Goal: Task Accomplishment & Management: Use online tool/utility

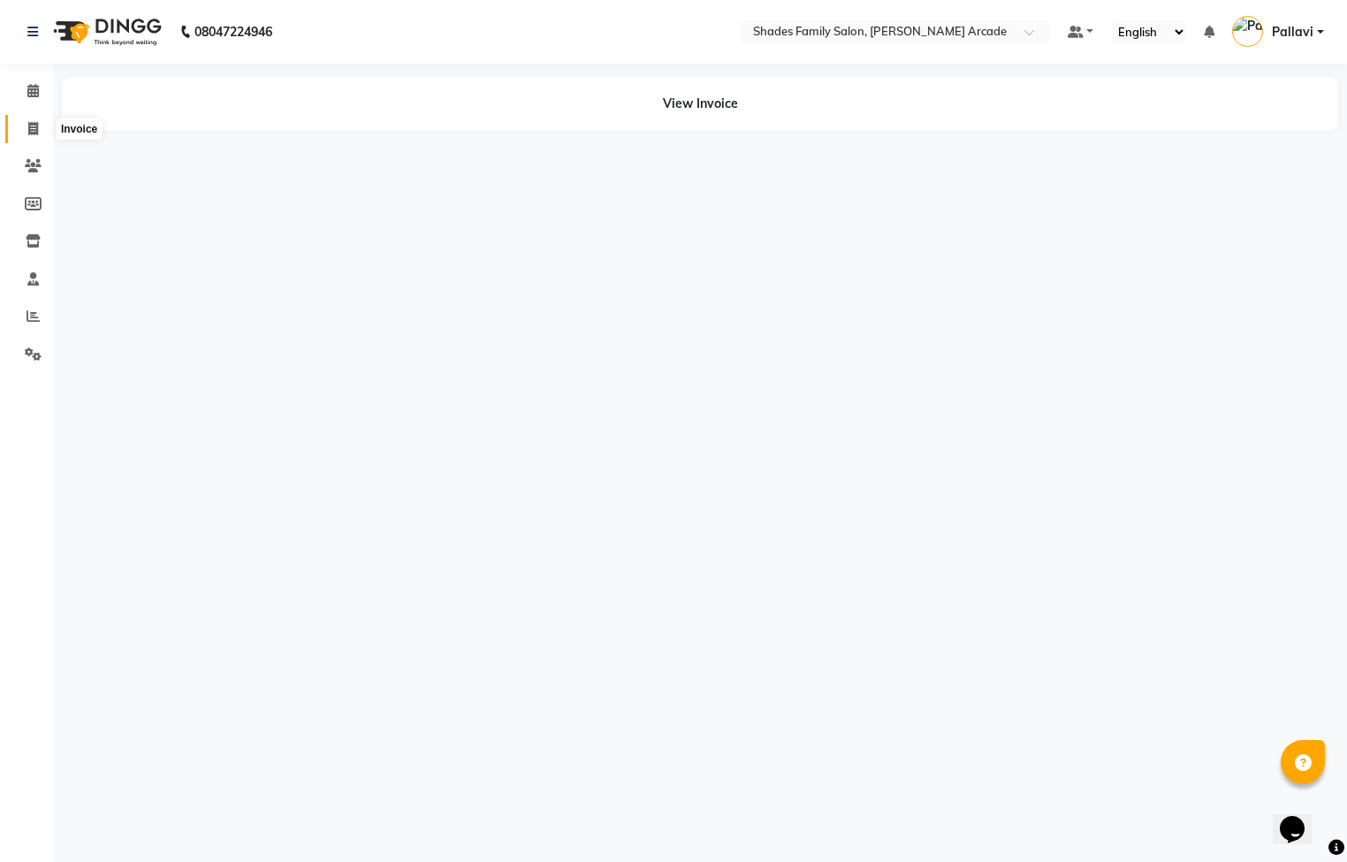
click at [40, 123] on span at bounding box center [33, 129] width 31 height 20
select select "service"
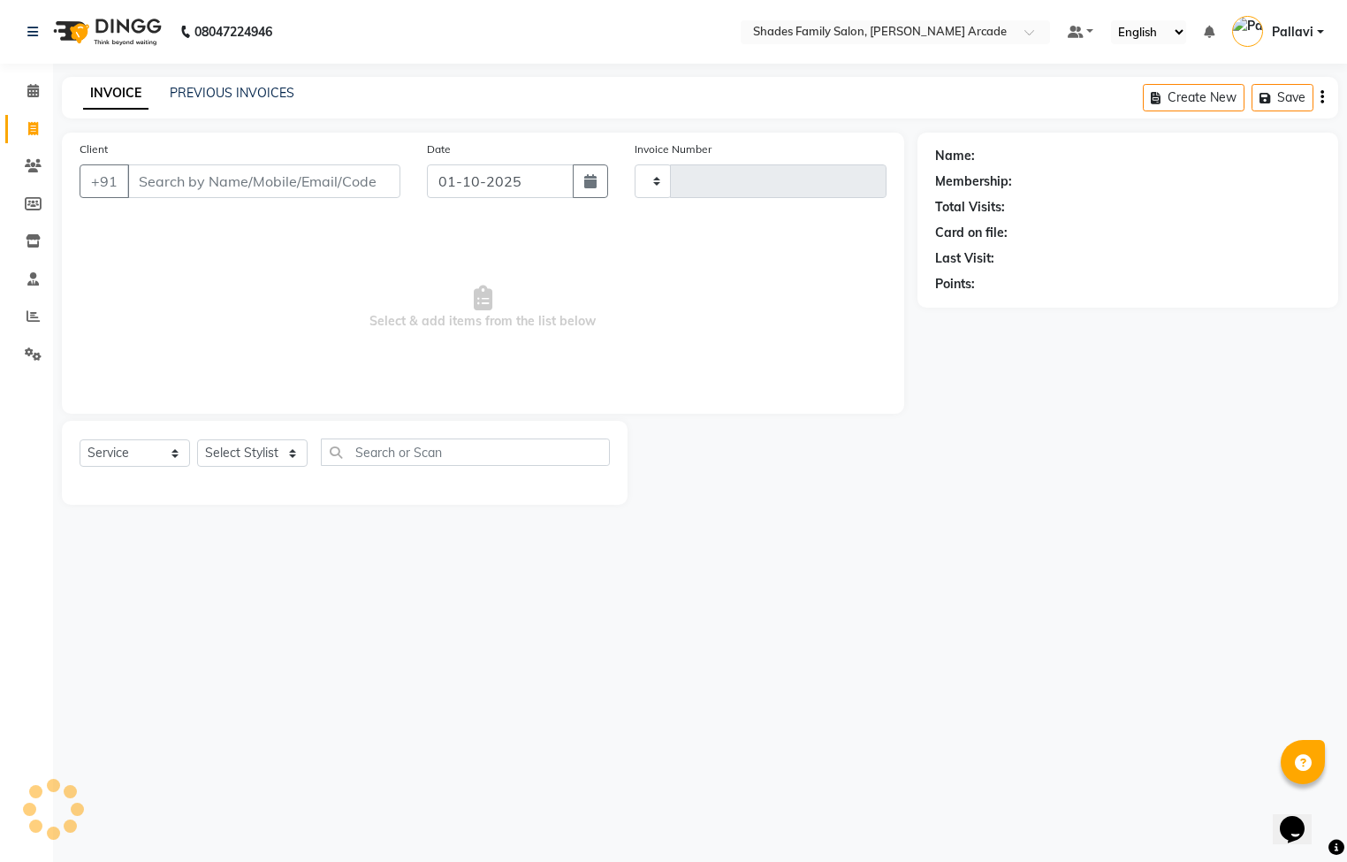
type input "2978"
select select "5538"
click at [244, 176] on input "Client" at bounding box center [263, 181] width 273 height 34
click at [179, 167] on input "Client" at bounding box center [263, 181] width 273 height 34
type input "7676738791"
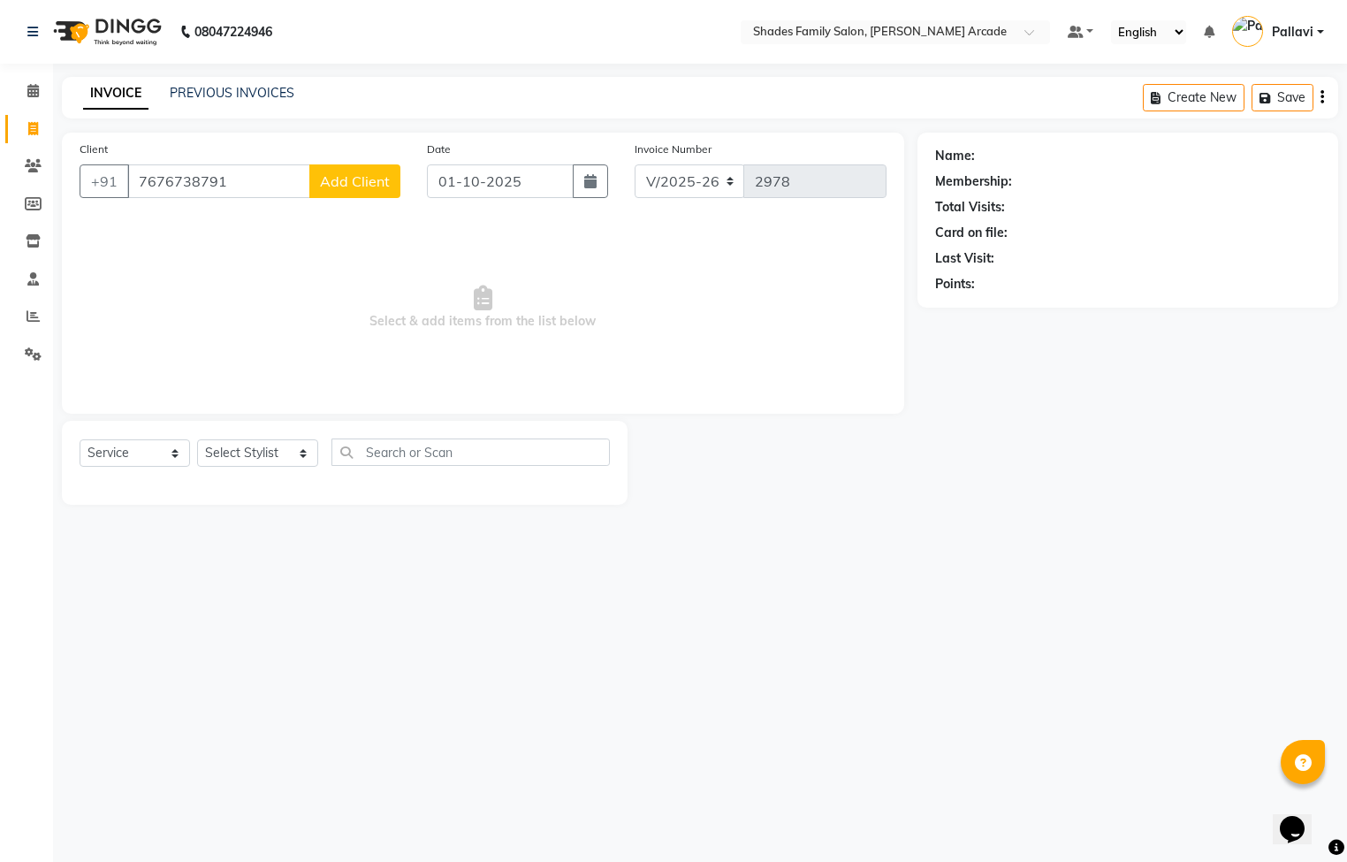
click at [374, 181] on span "Add Client" at bounding box center [355, 181] width 70 height 18
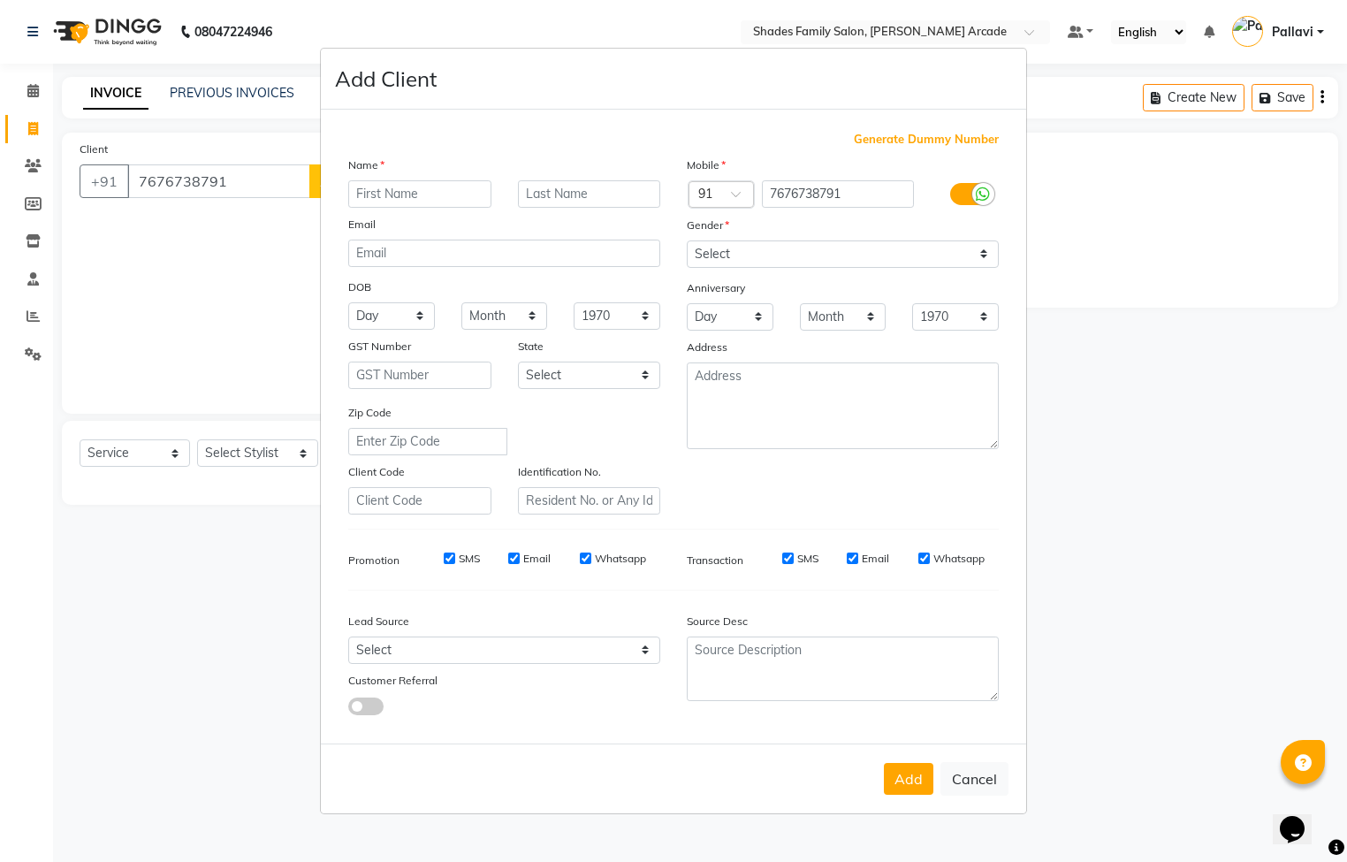
click at [395, 199] on input "text" at bounding box center [419, 193] width 143 height 27
type input "Netra"
click at [799, 269] on div "Mobile Country Code × 91 7676738791 Gender Select [DEMOGRAPHIC_DATA] [DEMOGRAPH…" at bounding box center [842, 335] width 339 height 359
click at [799, 258] on select "Select [DEMOGRAPHIC_DATA] [DEMOGRAPHIC_DATA] Other Prefer Not To Say" at bounding box center [843, 253] width 312 height 27
select select "[DEMOGRAPHIC_DATA]"
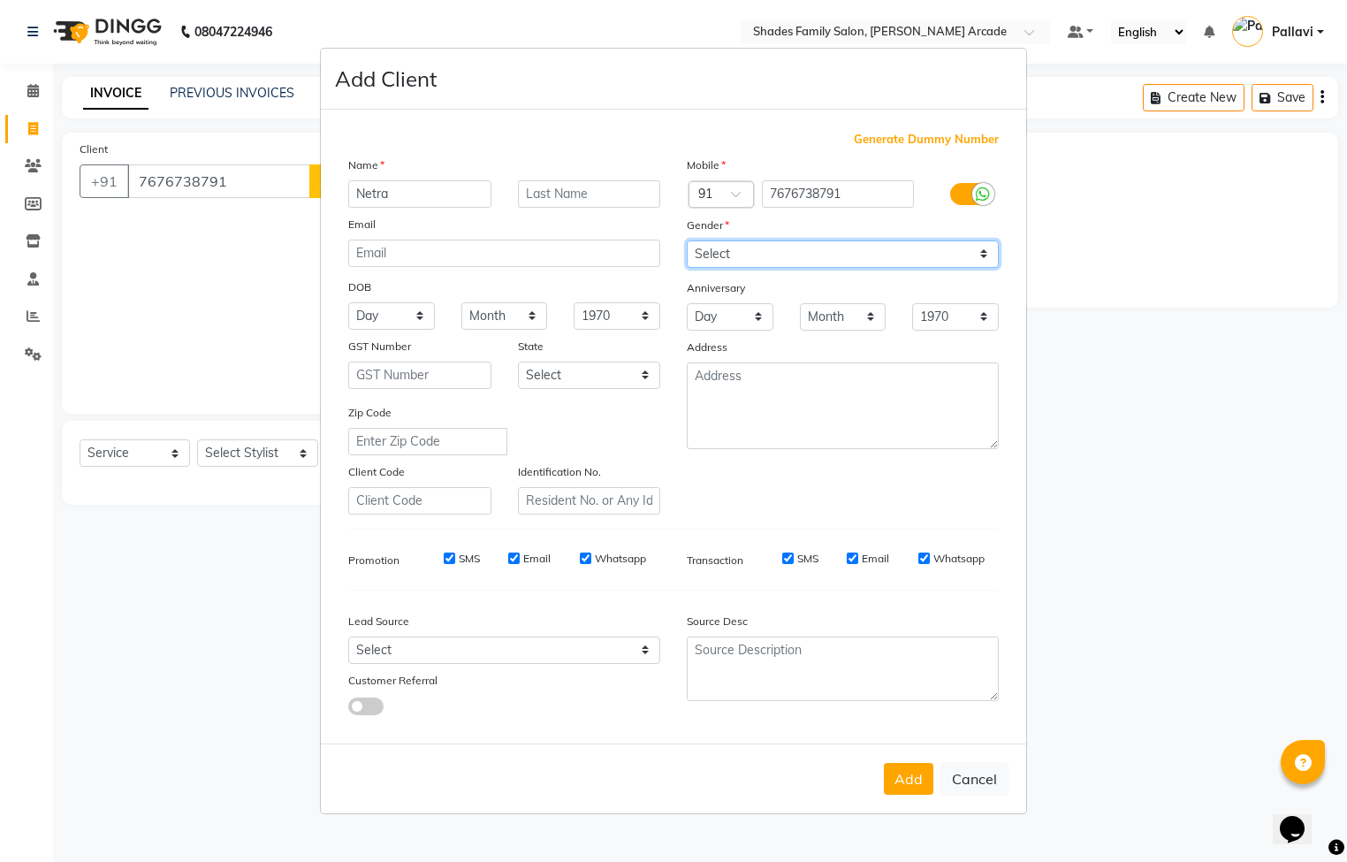
click at [687, 241] on select "Select [DEMOGRAPHIC_DATA] [DEMOGRAPHIC_DATA] Other Prefer Not To Say" at bounding box center [843, 253] width 312 height 27
click at [912, 780] on button "Add" at bounding box center [908, 779] width 49 height 32
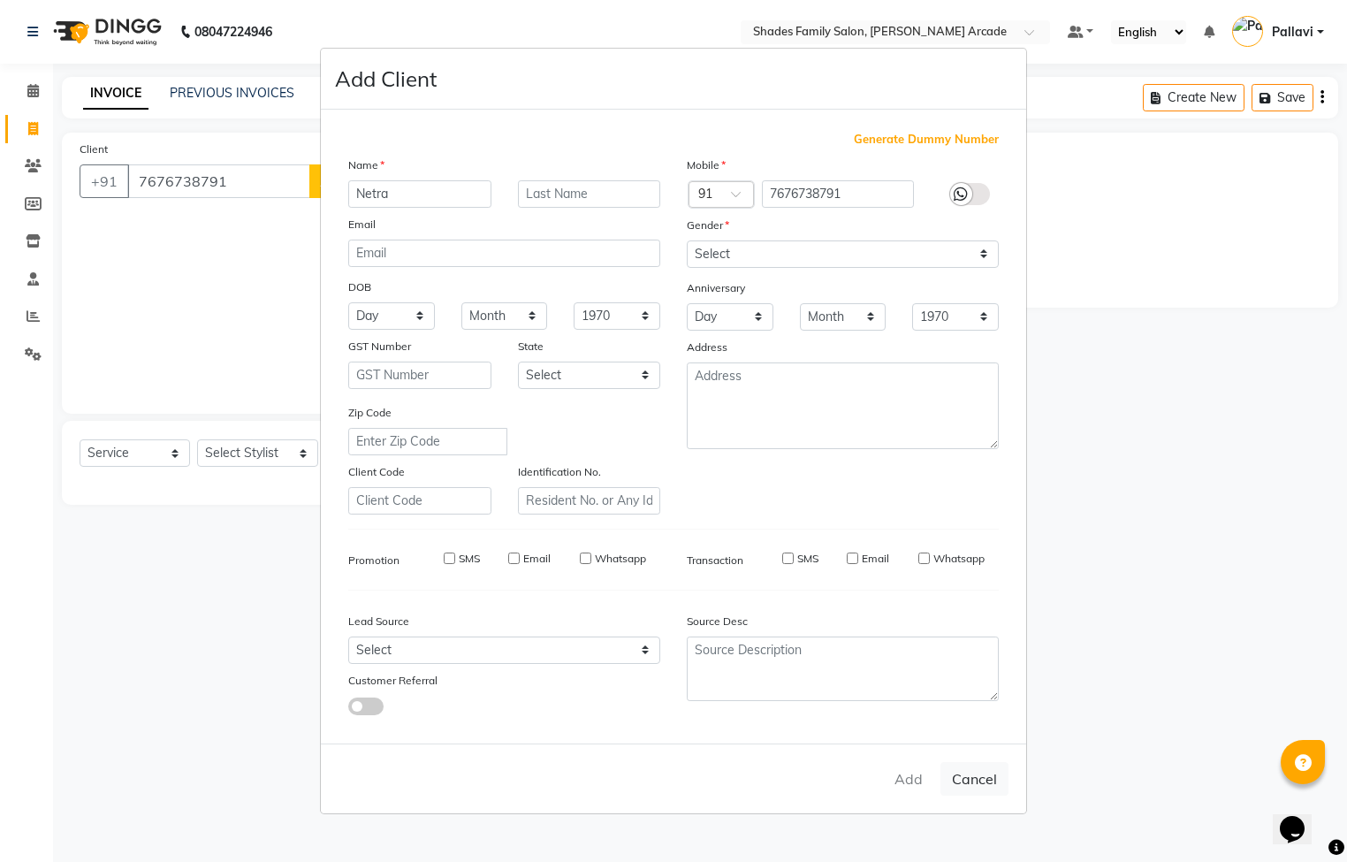
type input "76******91"
select select
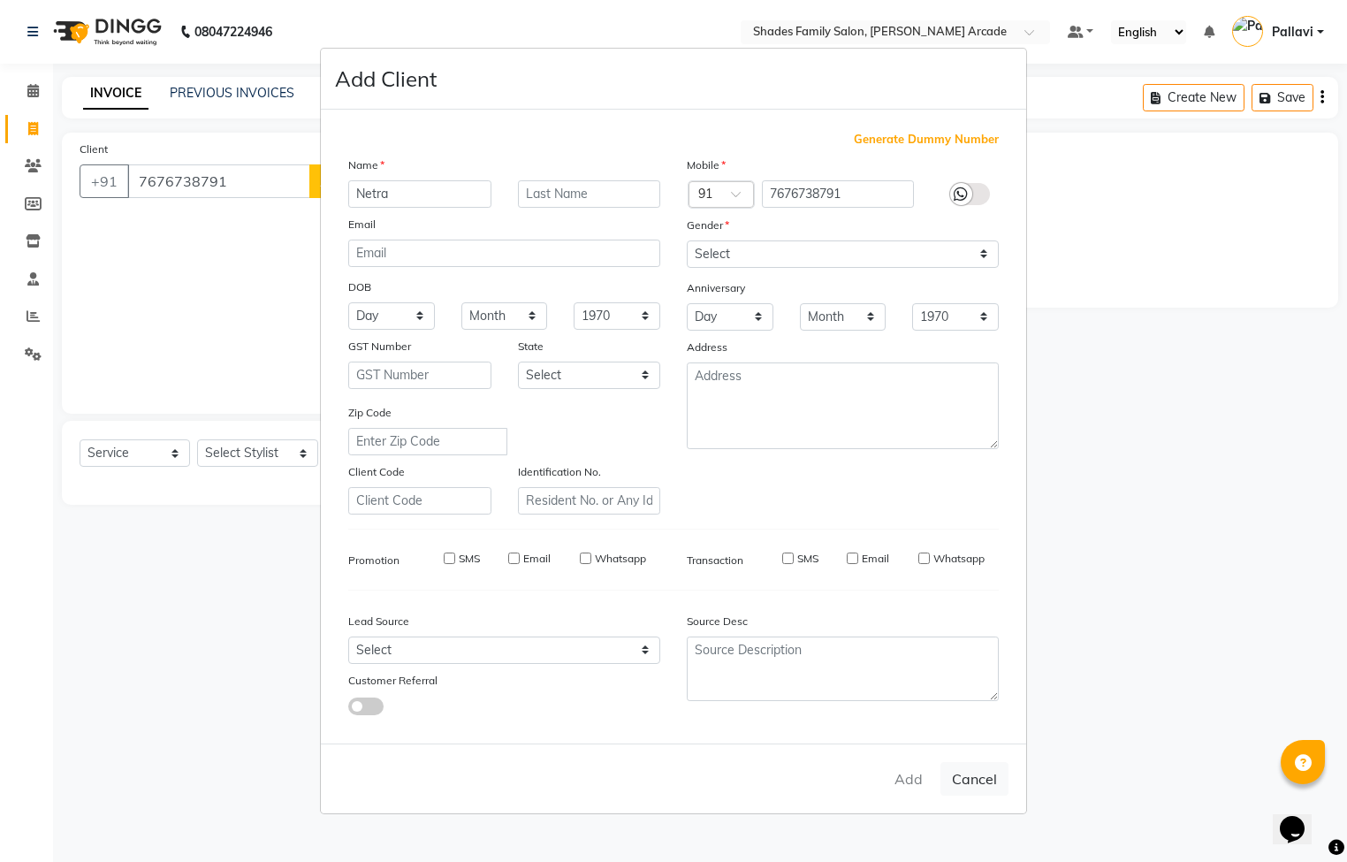
select select
checkbox input "false"
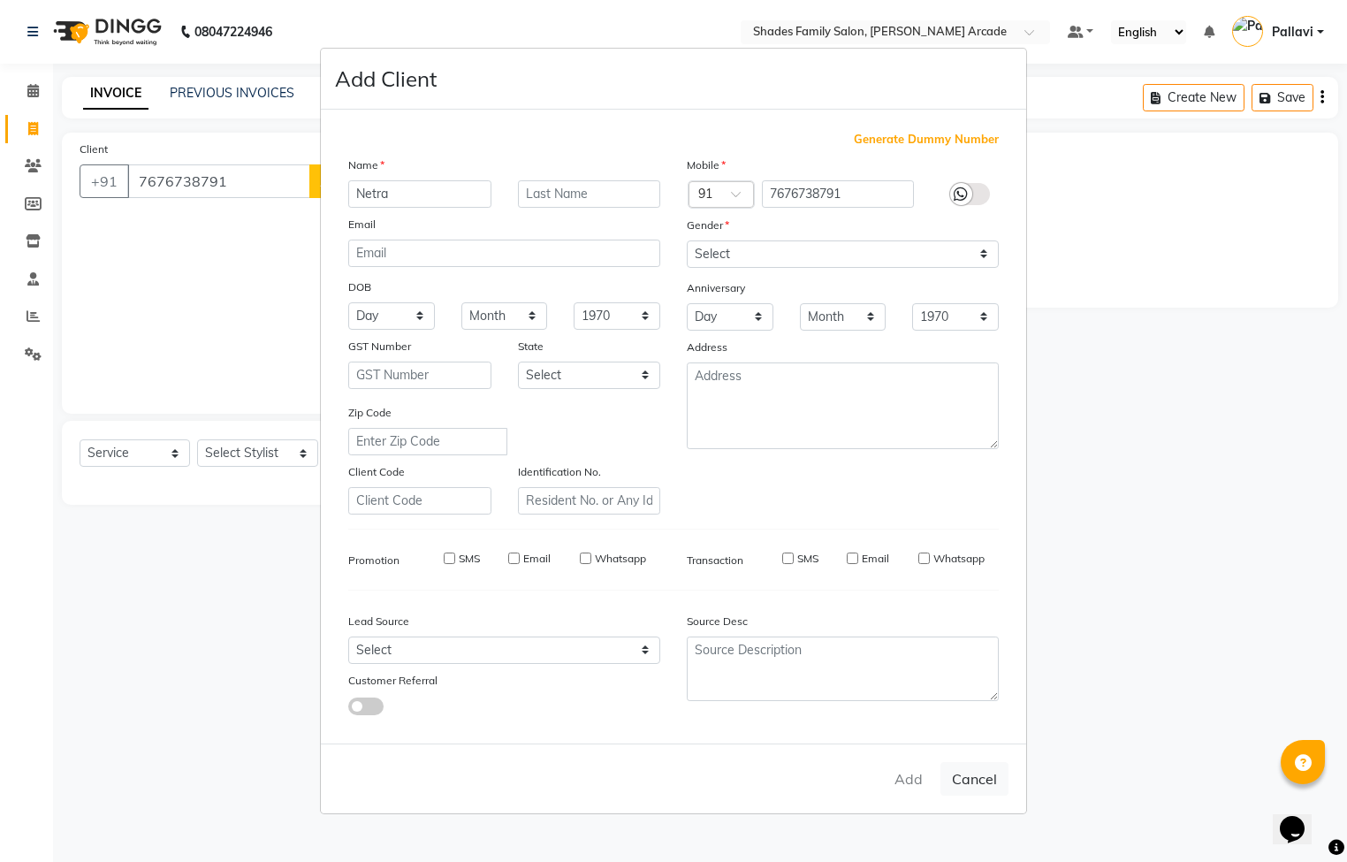
checkbox input "false"
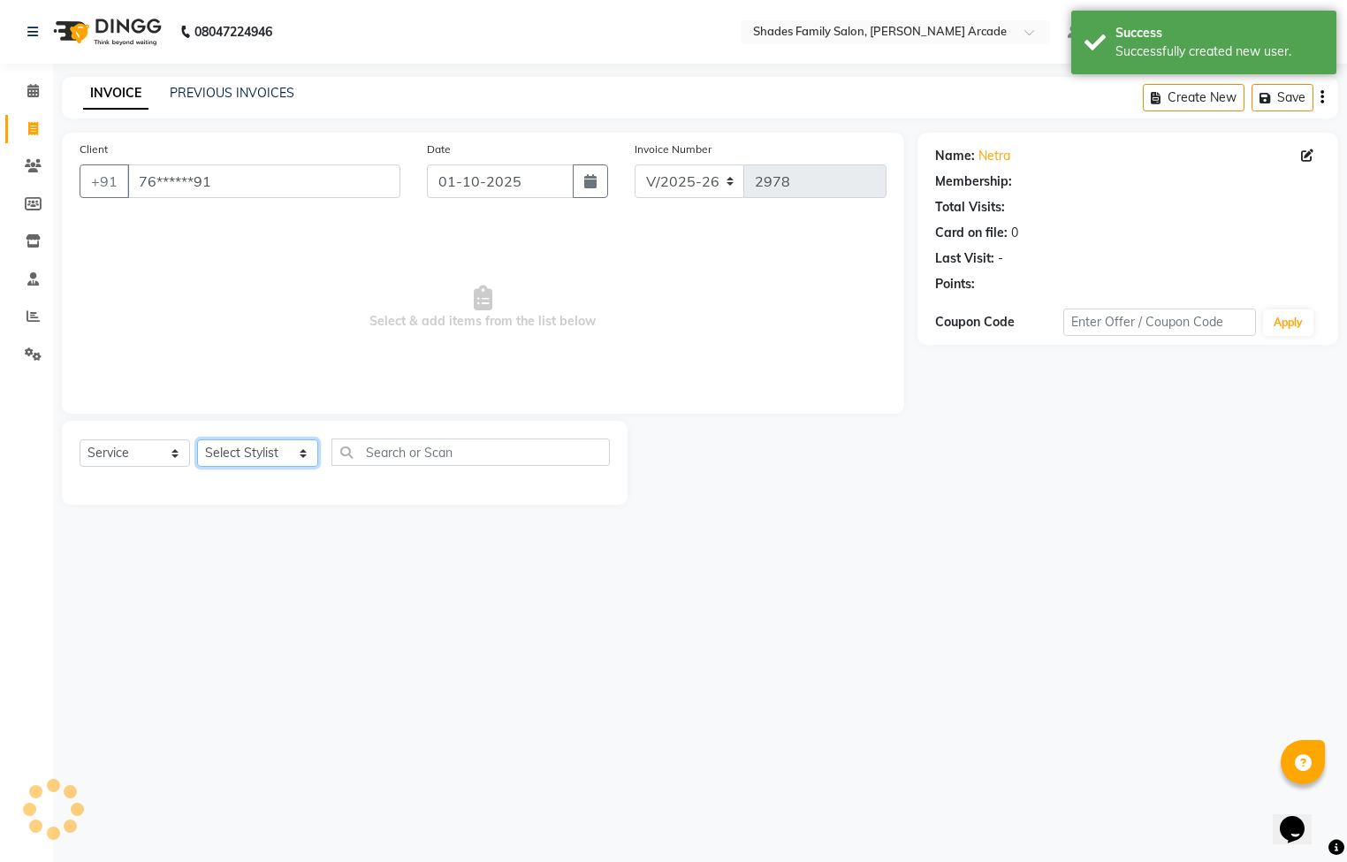
click at [252, 462] on select "Select Stylist Admin [PERSON_NAME] [PERSON_NAME] Anuradha Ashwini Ayesha [PERSO…" at bounding box center [257, 452] width 121 height 27
select select "64217"
click at [197, 440] on select "Select Stylist Admin [PERSON_NAME] [PERSON_NAME] Anuradha Ashwini Ayesha [PERSO…" at bounding box center [257, 452] width 121 height 27
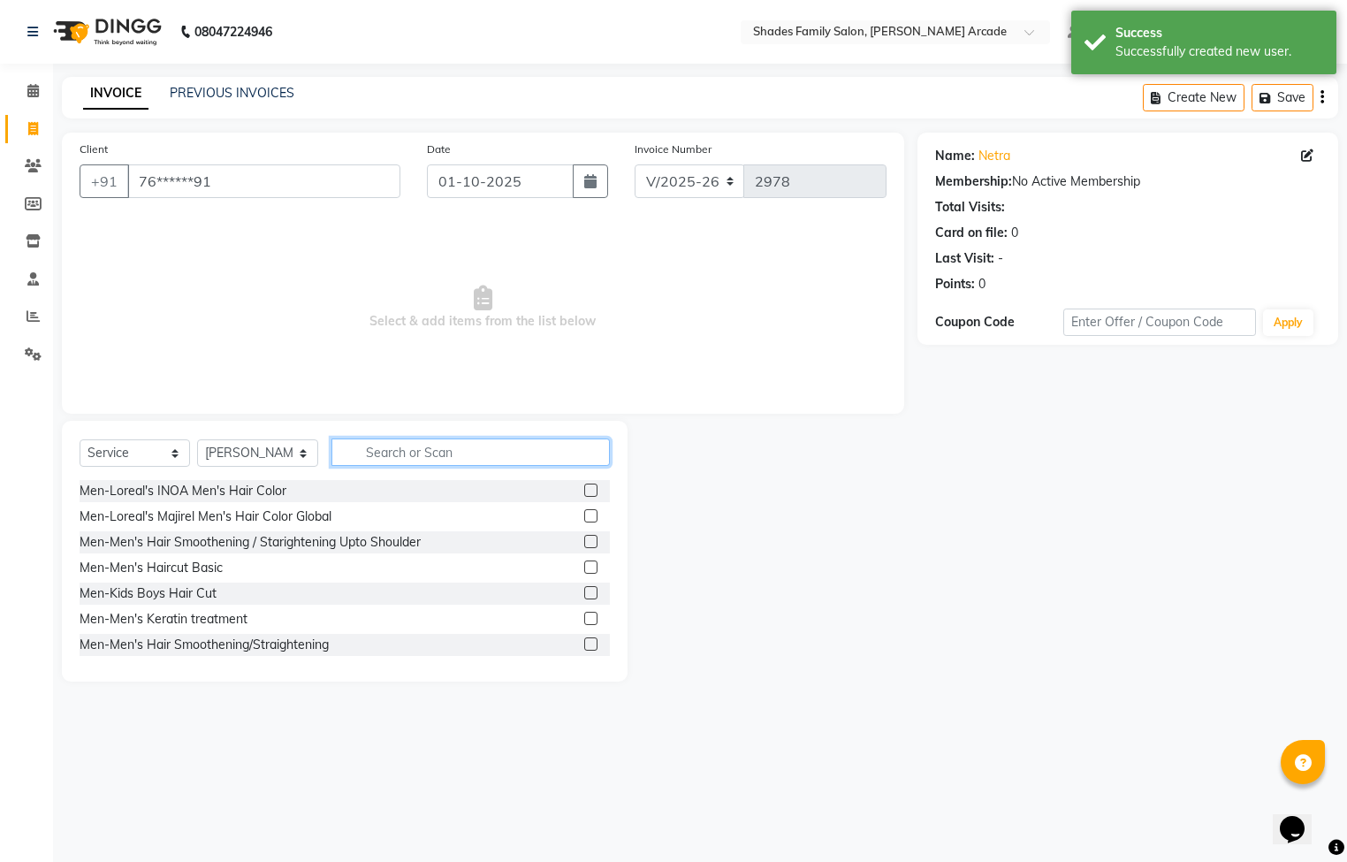
click at [456, 452] on input "text" at bounding box center [470, 451] width 278 height 27
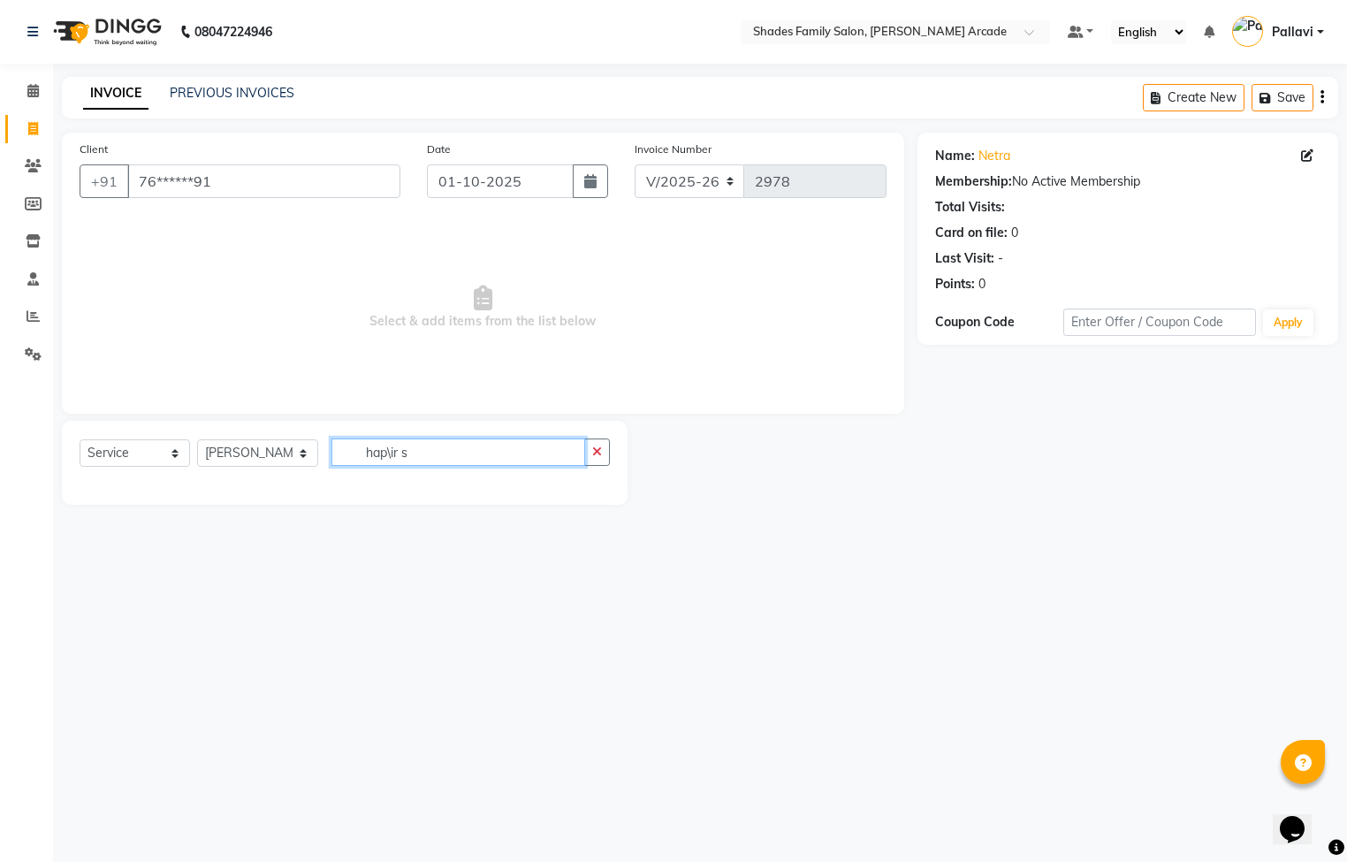
click at [544, 457] on input "hap\ir s" at bounding box center [458, 451] width 254 height 27
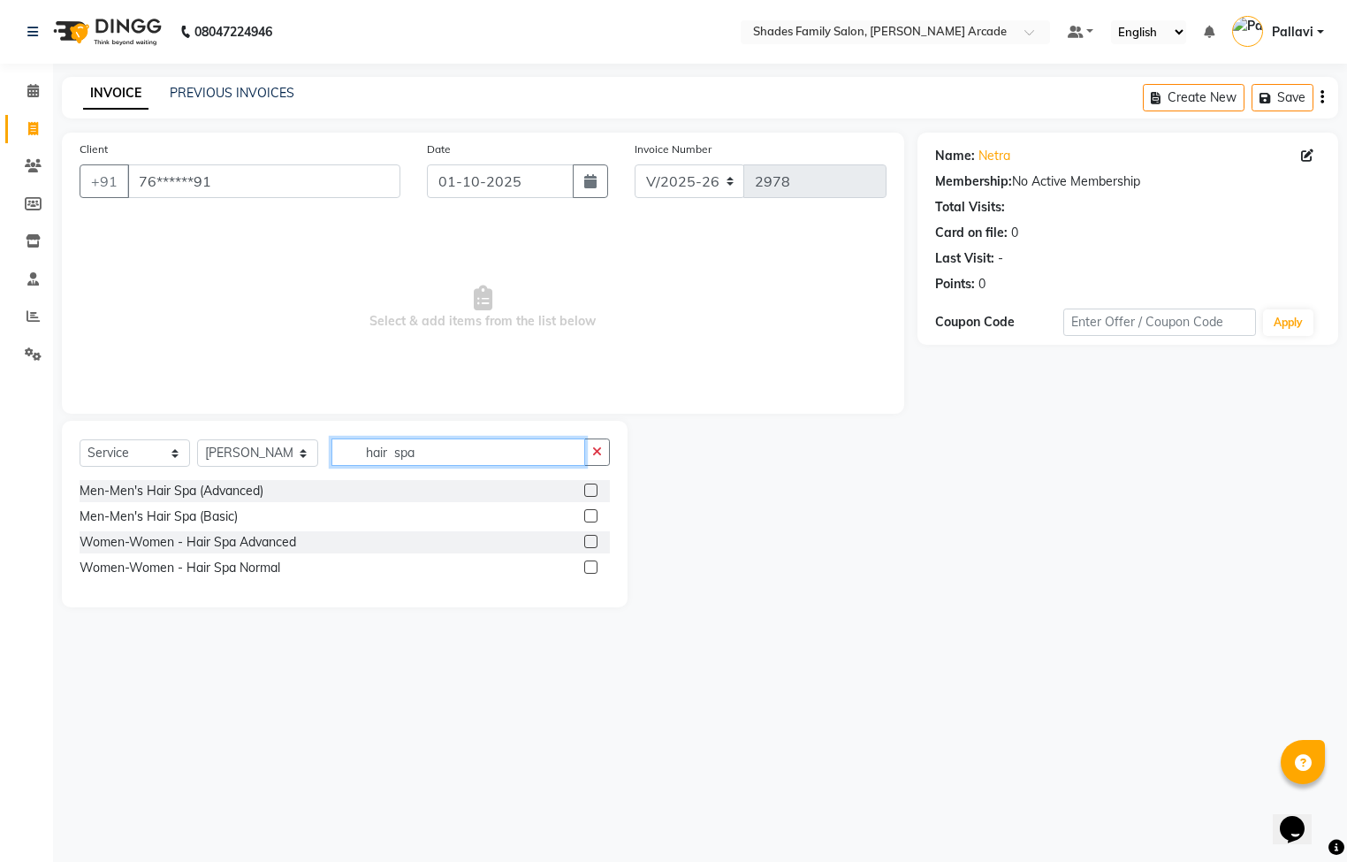
type input "hair spa"
click at [592, 563] on label at bounding box center [590, 566] width 13 height 13
click at [592, 563] on input "checkbox" at bounding box center [589, 567] width 11 height 11
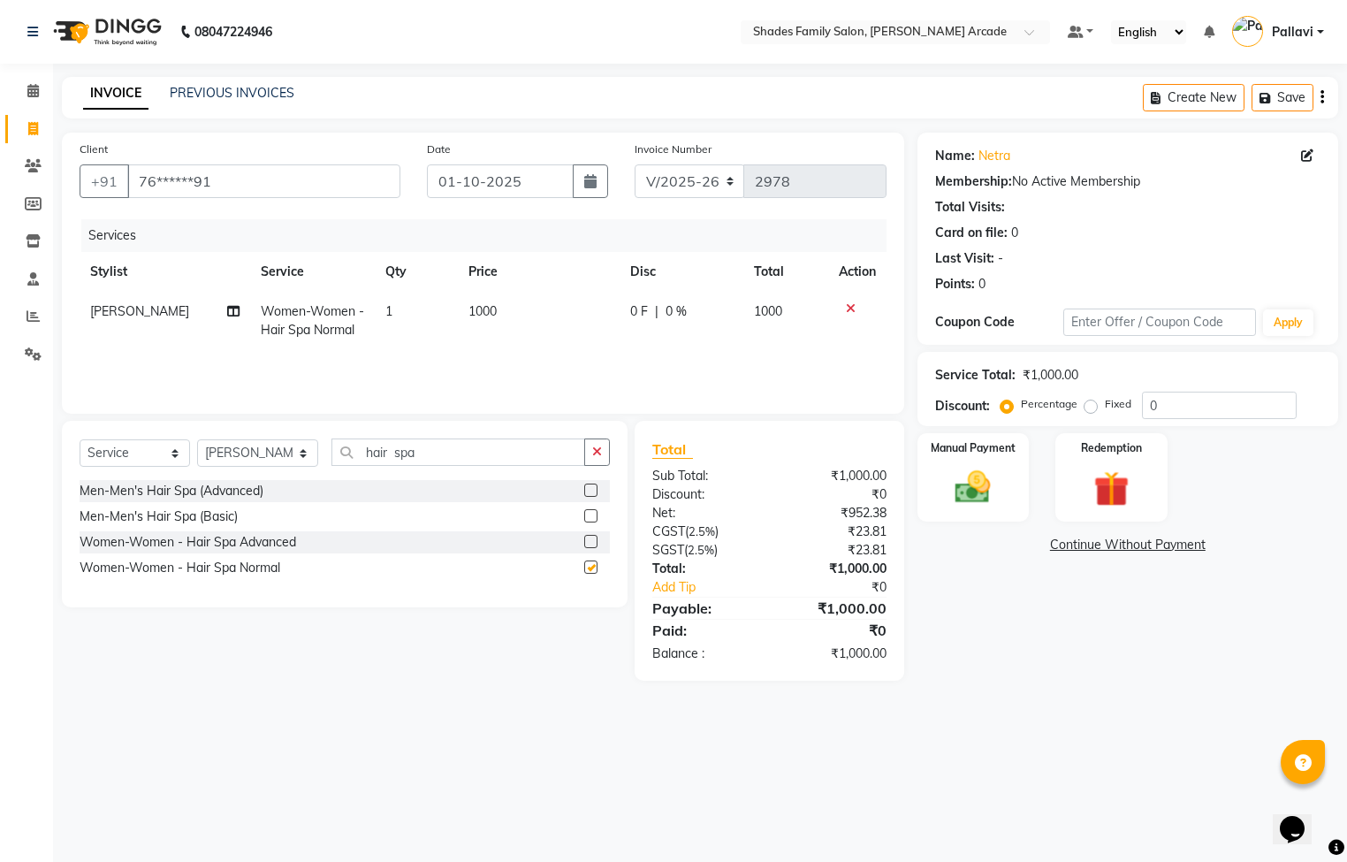
checkbox input "false"
click at [589, 457] on button "button" at bounding box center [597, 451] width 26 height 27
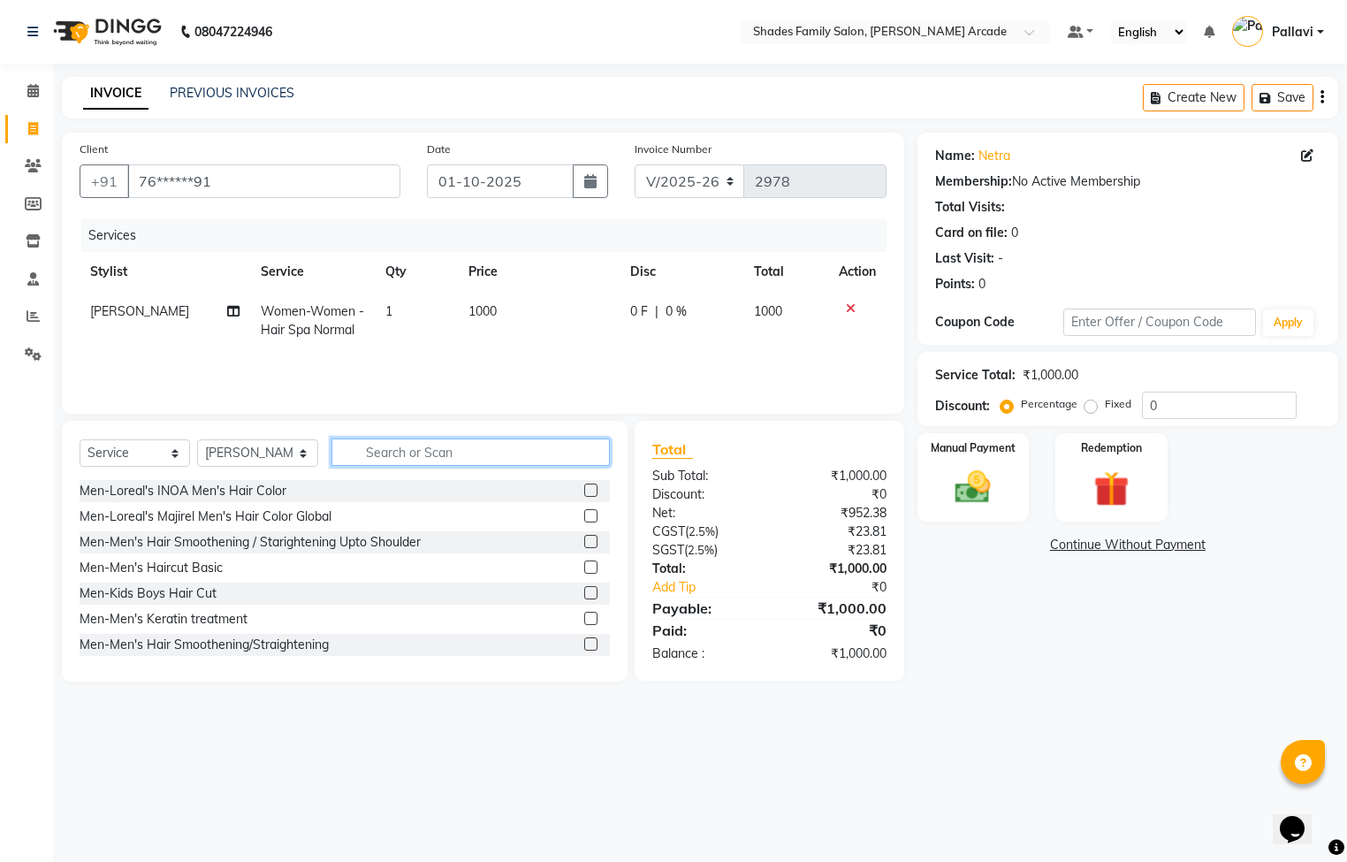
click at [398, 448] on input "text" at bounding box center [470, 451] width 278 height 27
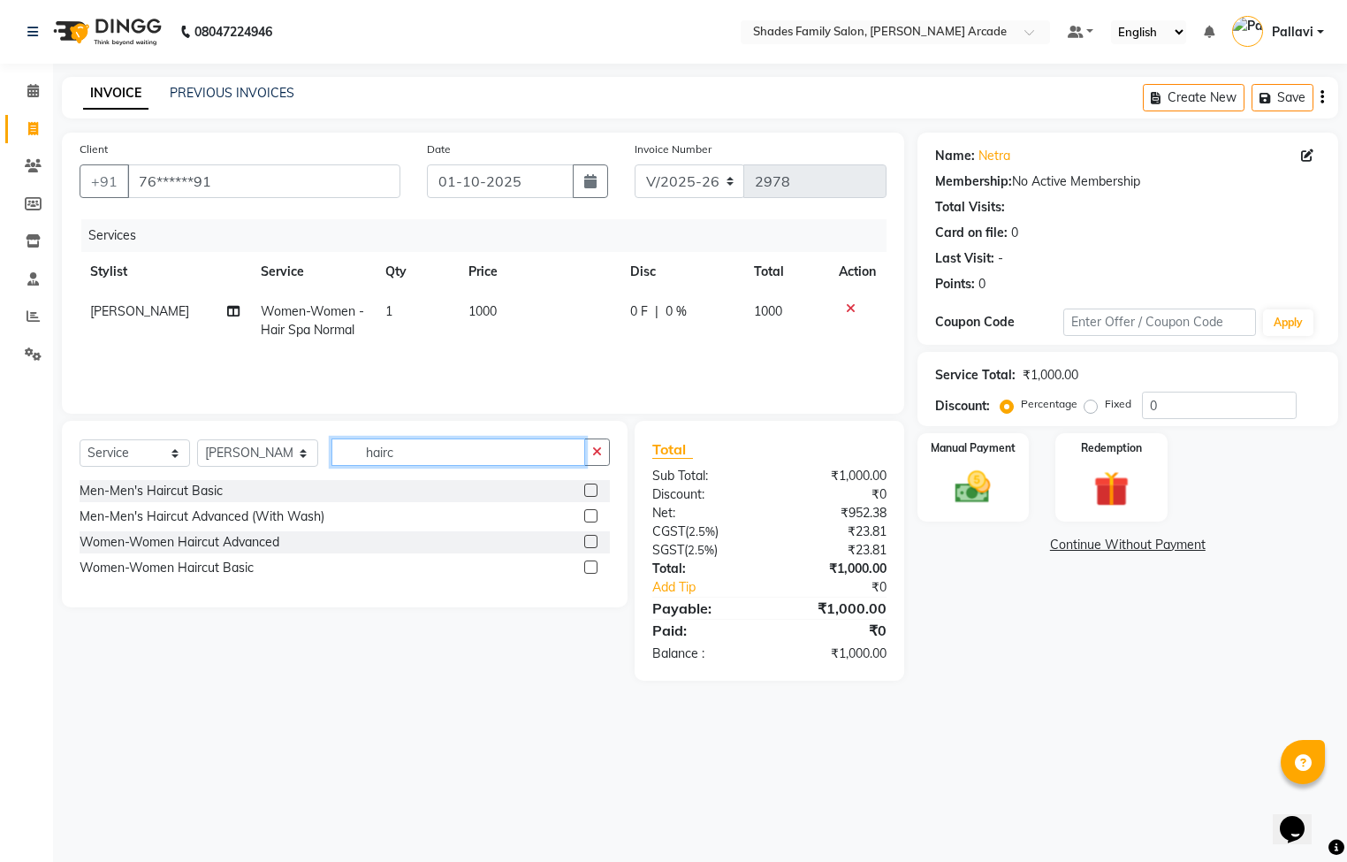
type input "hairc"
click at [587, 565] on label at bounding box center [590, 566] width 13 height 13
click at [587, 565] on input "checkbox" at bounding box center [589, 567] width 11 height 11
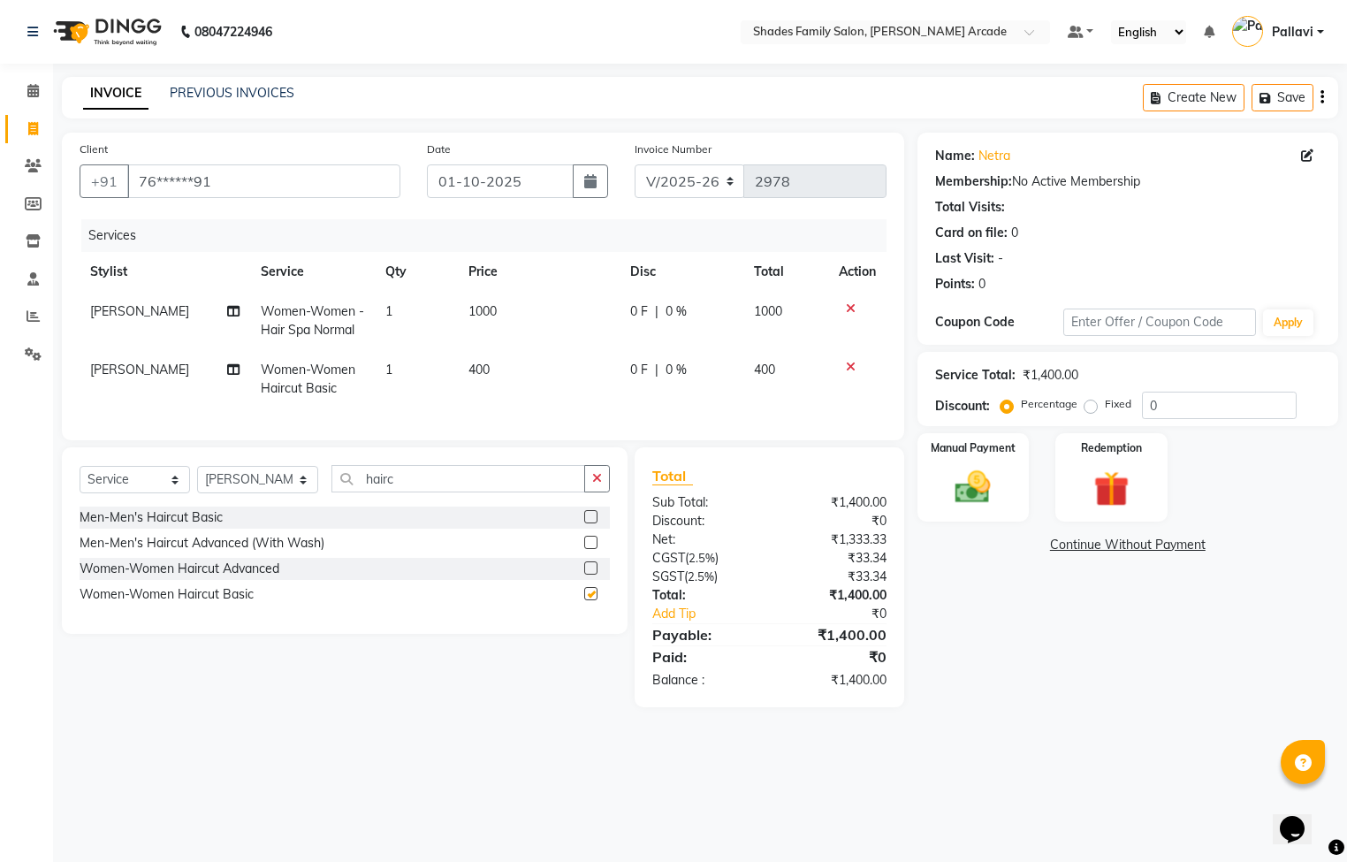
checkbox input "false"
click at [472, 379] on td "400" at bounding box center [539, 379] width 163 height 58
select select "64217"
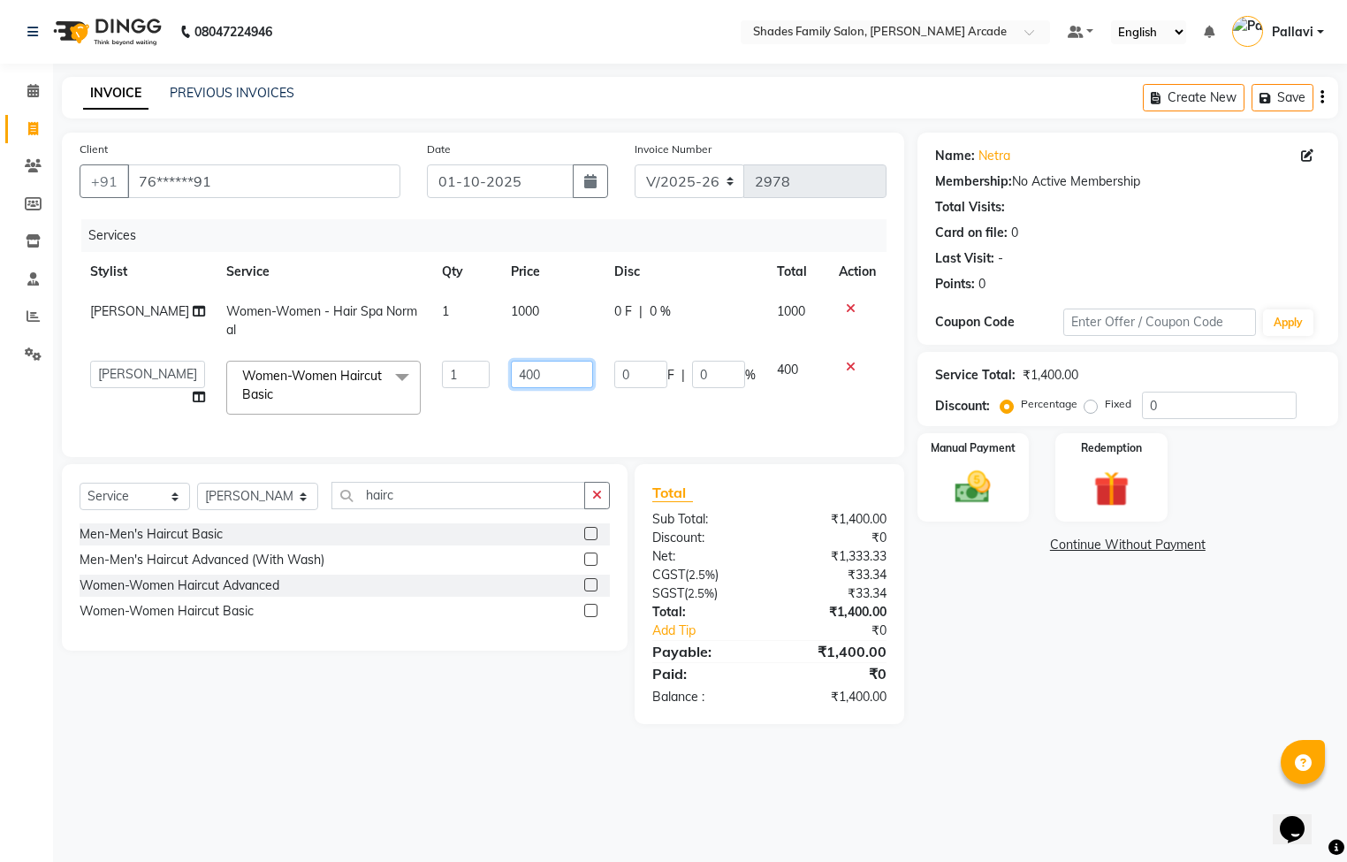
click at [546, 353] on td "400" at bounding box center [551, 387] width 103 height 75
type input "4"
type input "500"
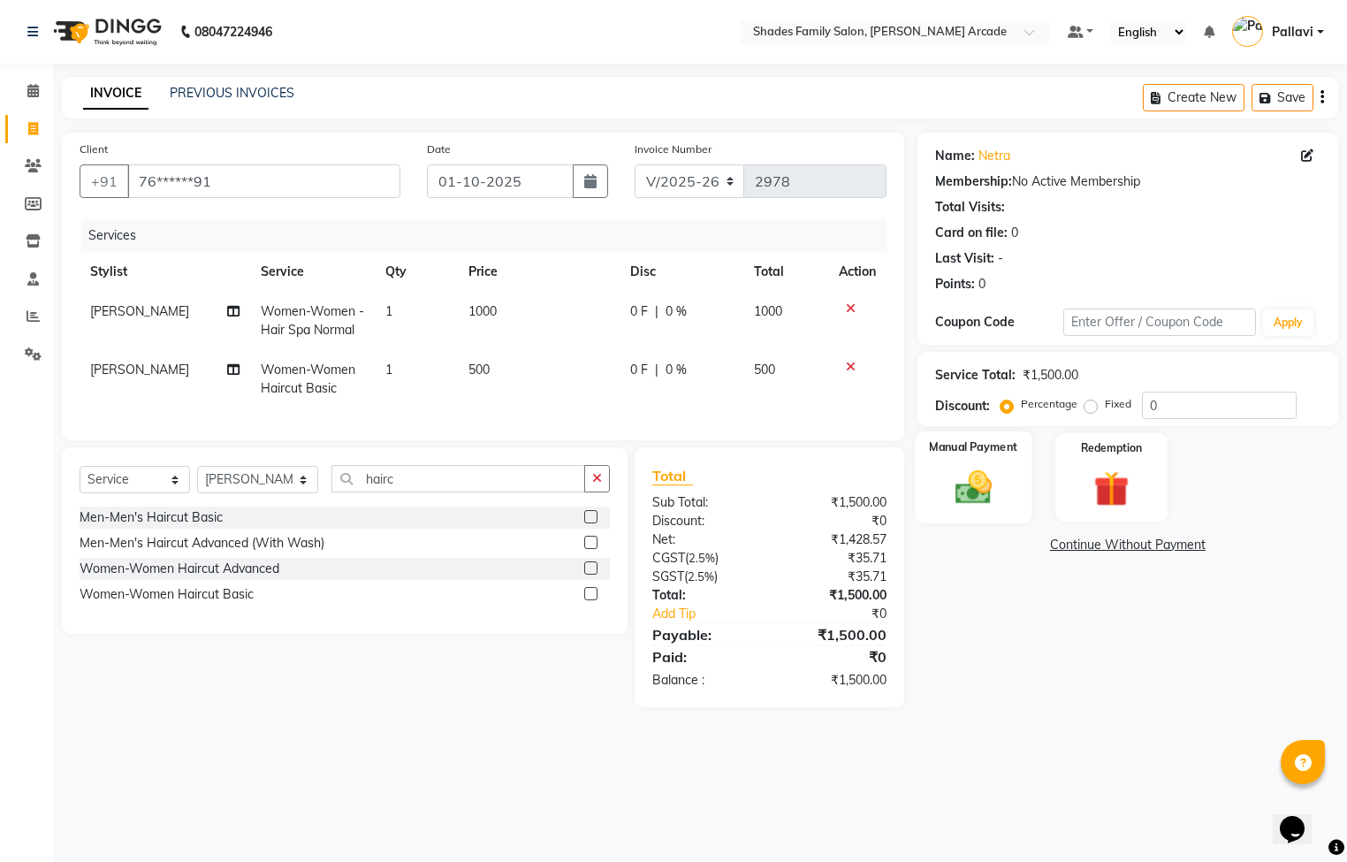
click at [923, 445] on div "Manual Payment" at bounding box center [973, 477] width 117 height 92
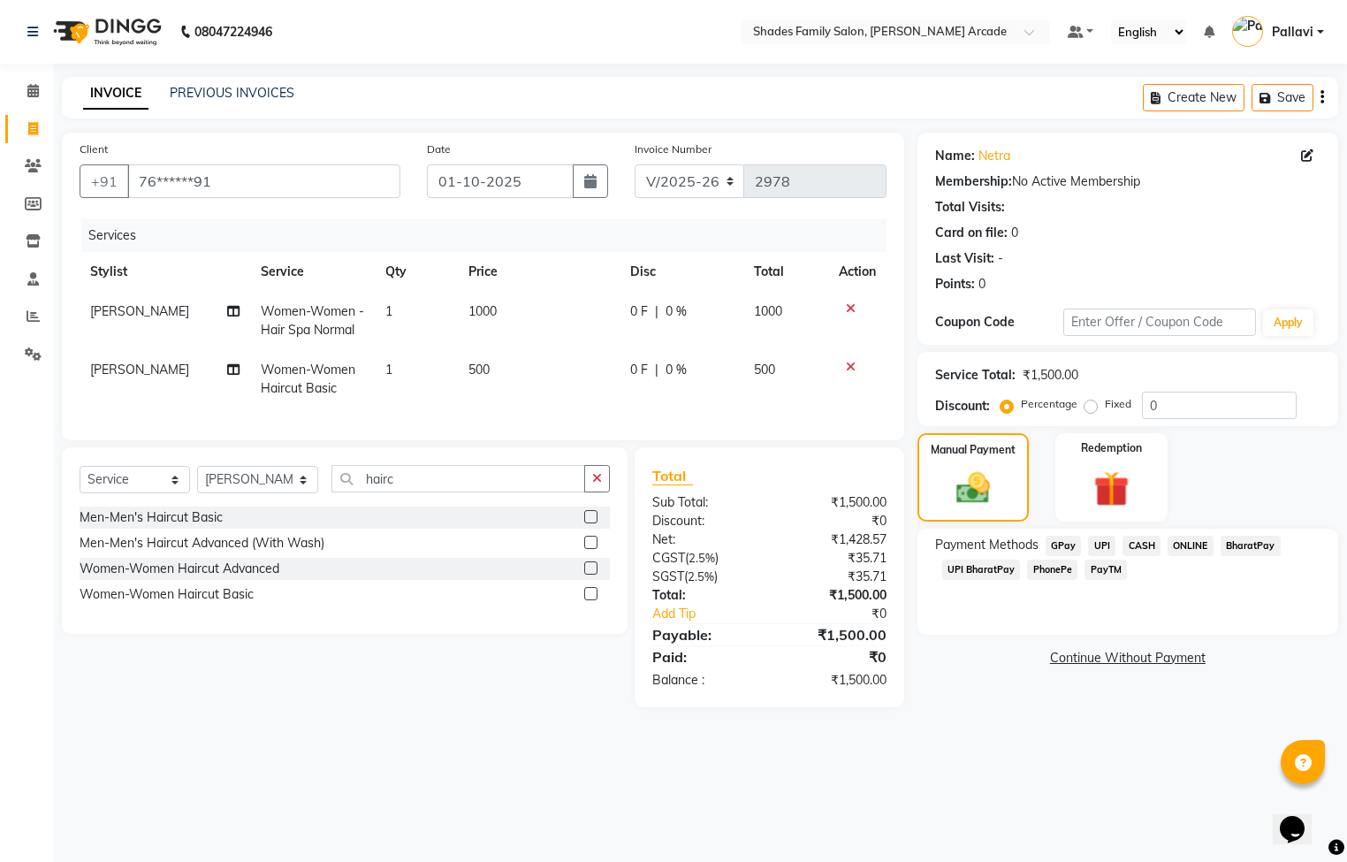
click at [1144, 544] on span "CASH" at bounding box center [1141, 546] width 38 height 20
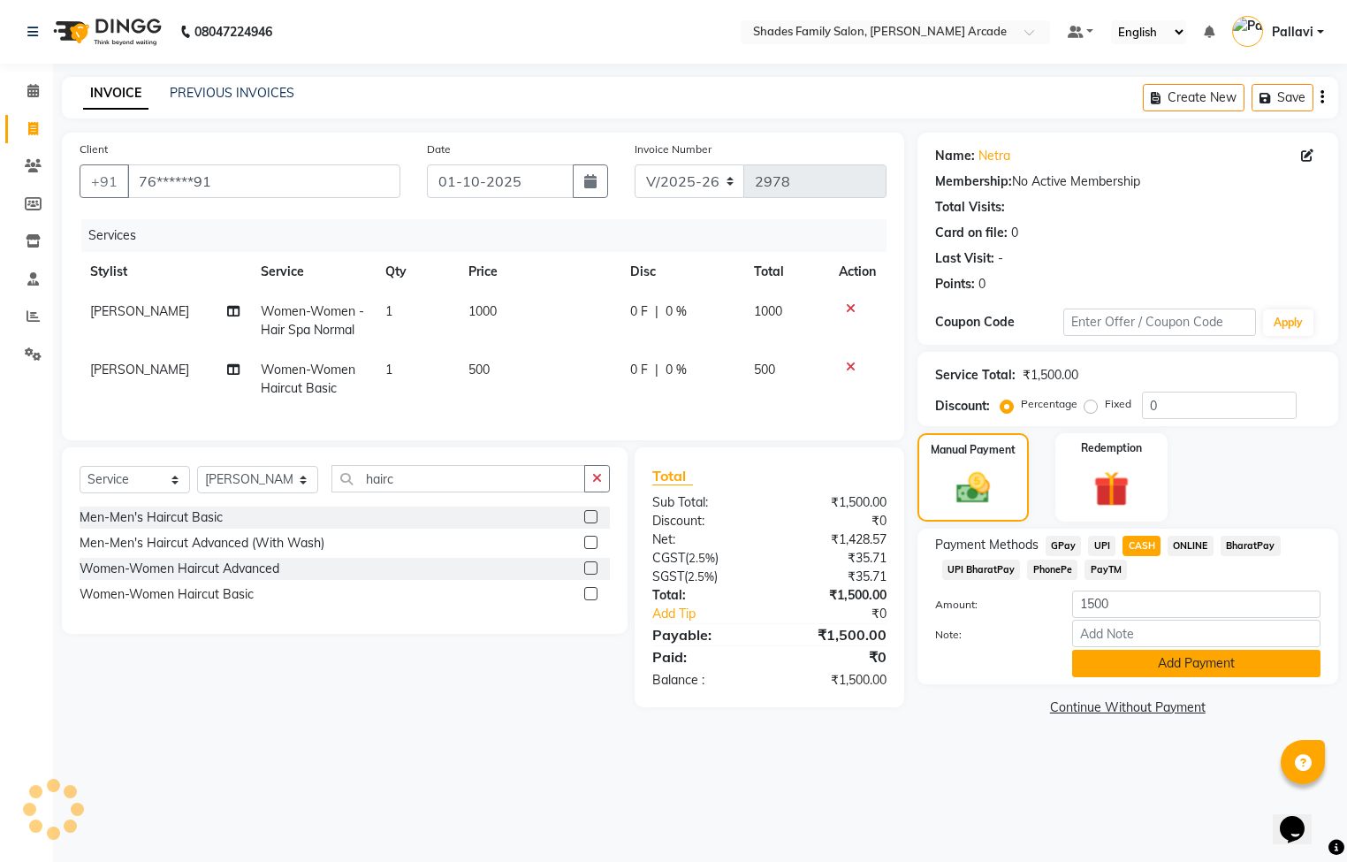
click at [1229, 671] on button "Add Payment" at bounding box center [1196, 663] width 248 height 27
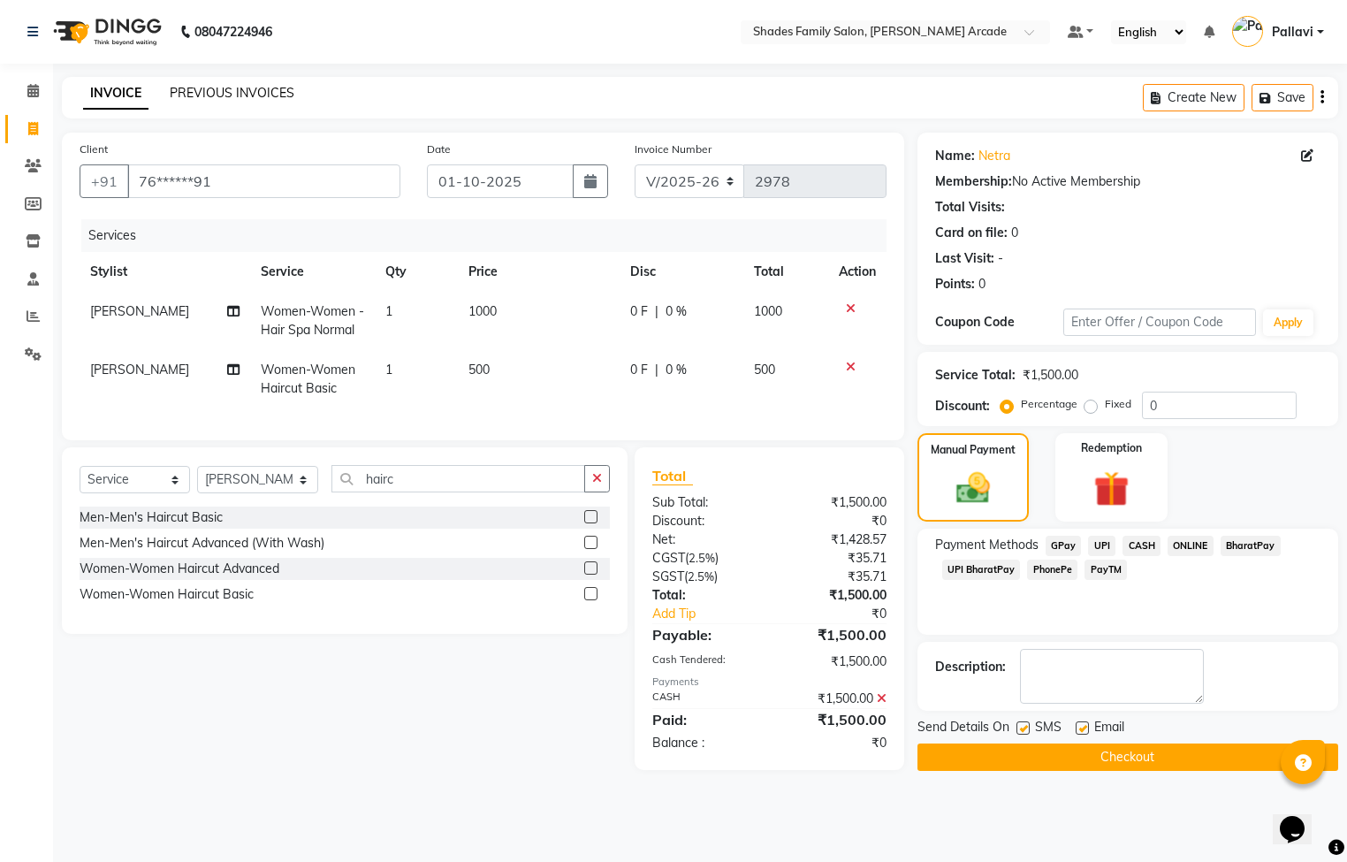
click at [260, 93] on link "PREVIOUS INVOICES" at bounding box center [232, 93] width 125 height 16
click at [1194, 771] on div "Name: Netra Membership: No Active Membership Total Visits: Card on file: 0 Last…" at bounding box center [1134, 452] width 434 height 638
click at [1180, 745] on button "Checkout" at bounding box center [1127, 756] width 421 height 27
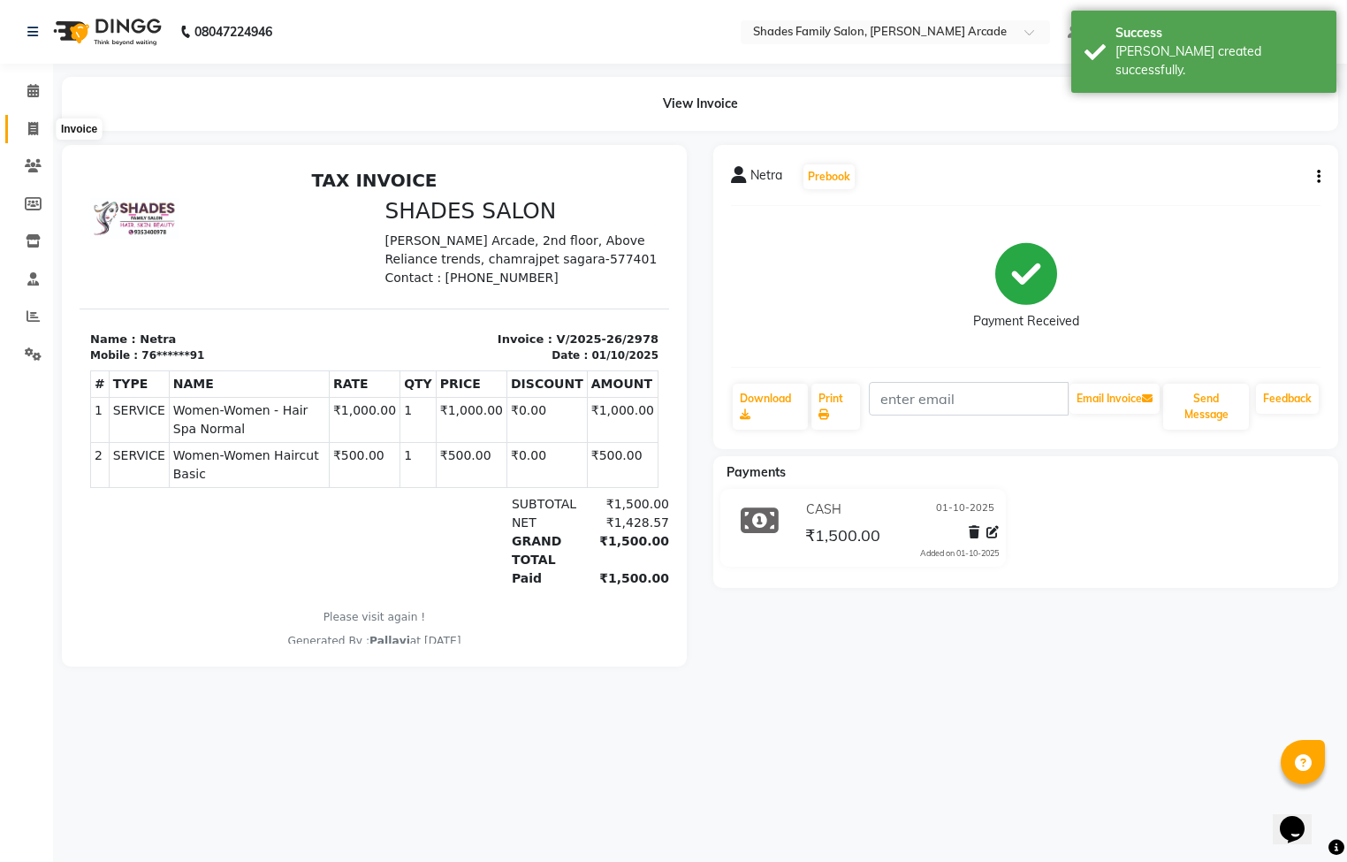
click at [37, 125] on icon at bounding box center [33, 128] width 10 height 13
select select "service"
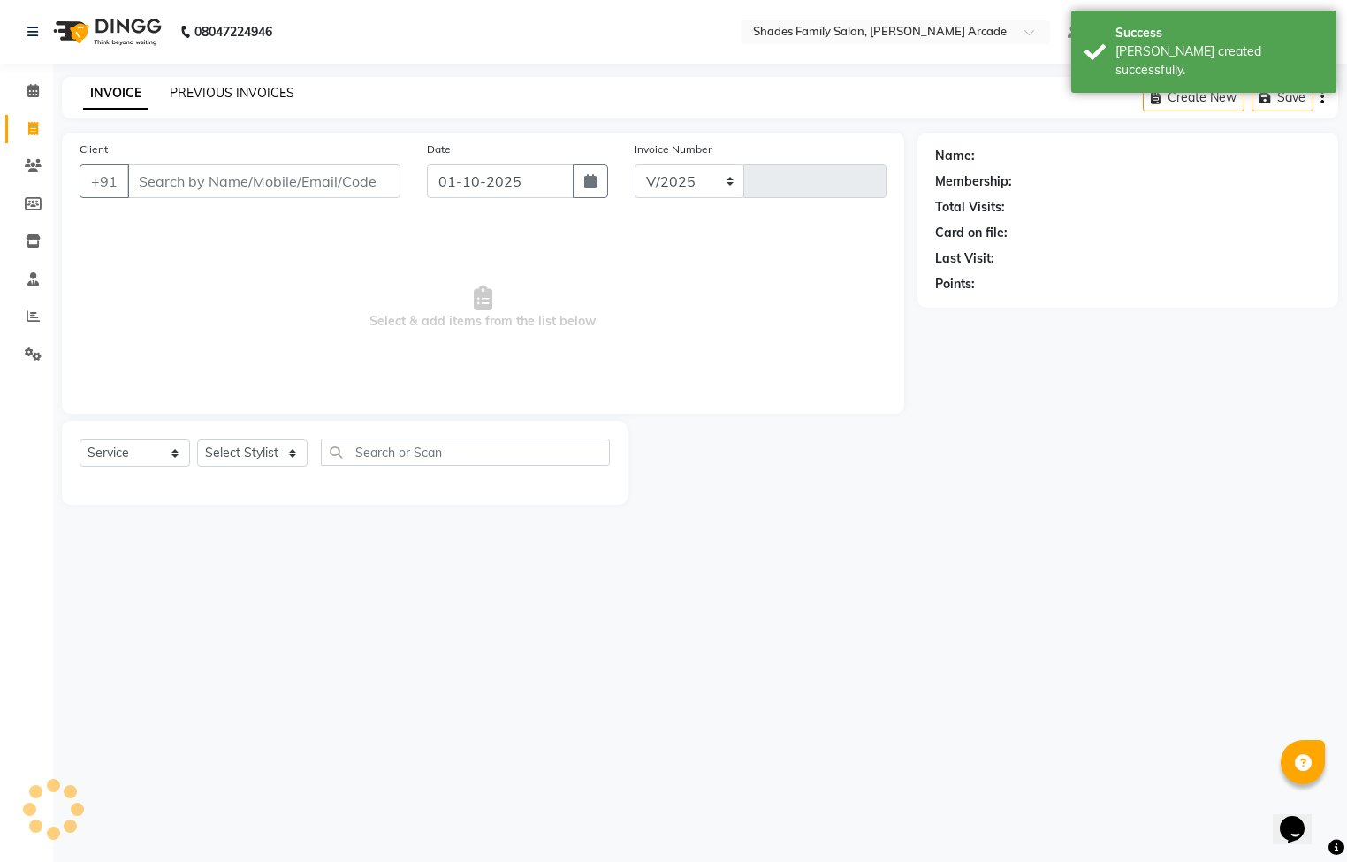
select select "5538"
type input "2979"
click at [225, 88] on link "PREVIOUS INVOICES" at bounding box center [232, 93] width 125 height 16
